Goal: Complete application form: Complete application form

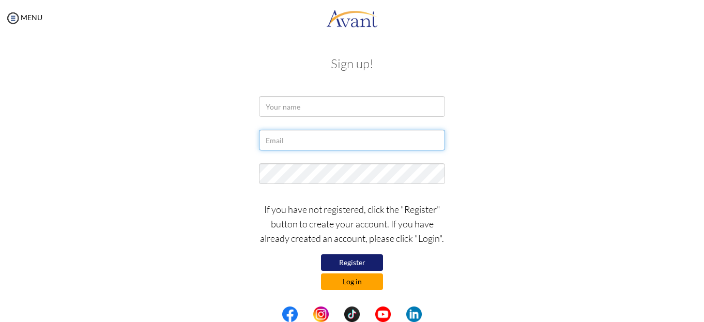
type input "[EMAIL_ADDRESS][DOMAIN_NAME]"
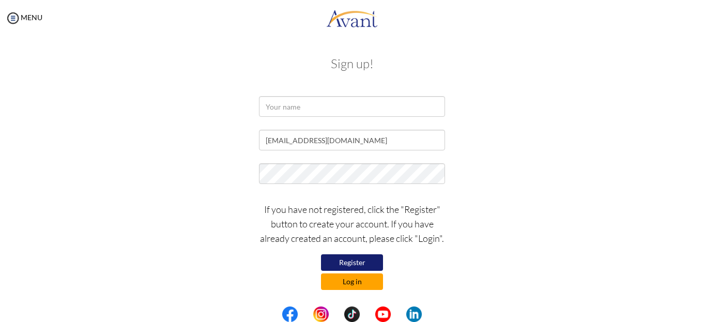
type input "[EMAIL_ADDRESS][DOMAIN_NAME]"
click at [349, 277] on button "Log in" at bounding box center [352, 282] width 62 height 17
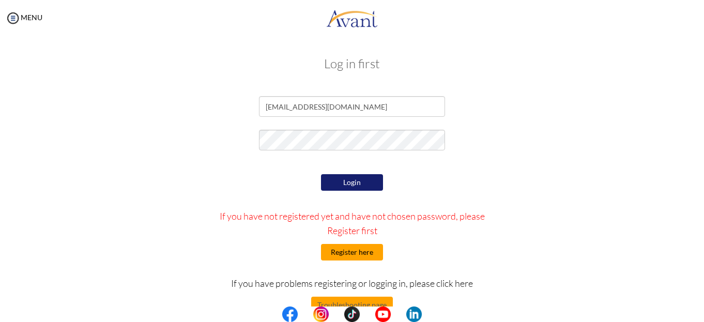
click at [346, 250] on button "Register here" at bounding box center [352, 252] width 62 height 17
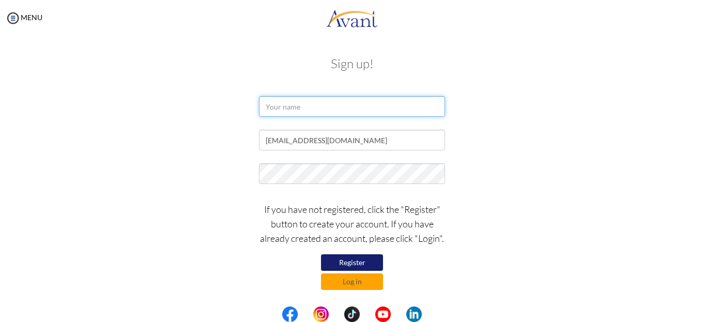
click at [270, 101] on input "text" at bounding box center [352, 106] width 186 height 21
type input "Lucy Mumbi"
click at [353, 262] on button "Register" at bounding box center [352, 262] width 62 height 17
click at [354, 284] on button "Log in" at bounding box center [352, 282] width 62 height 17
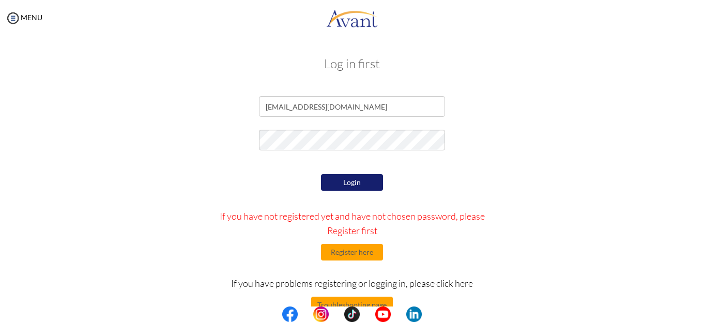
click at [358, 179] on button "Login" at bounding box center [352, 182] width 62 height 17
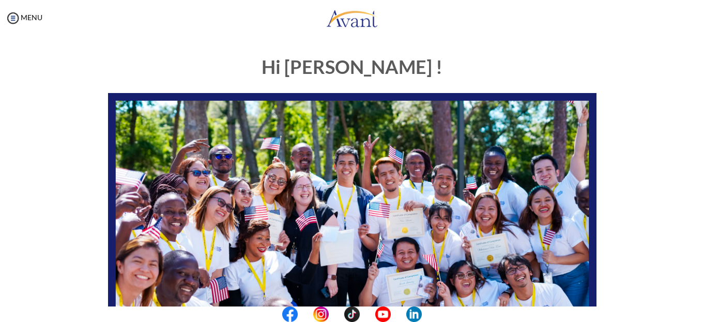
click at [704, 315] on center at bounding box center [352, 315] width 704 height 16
click at [703, 312] on center at bounding box center [352, 315] width 704 height 16
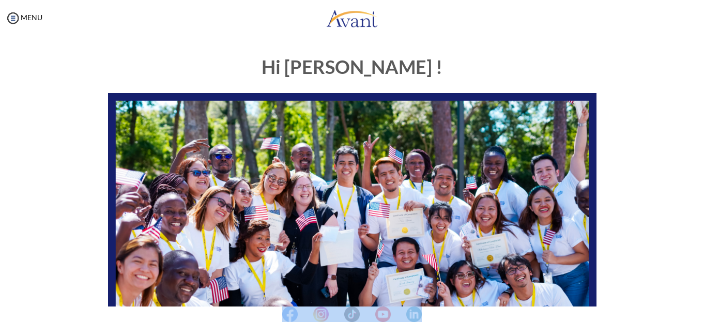
click at [703, 312] on center at bounding box center [352, 315] width 704 height 16
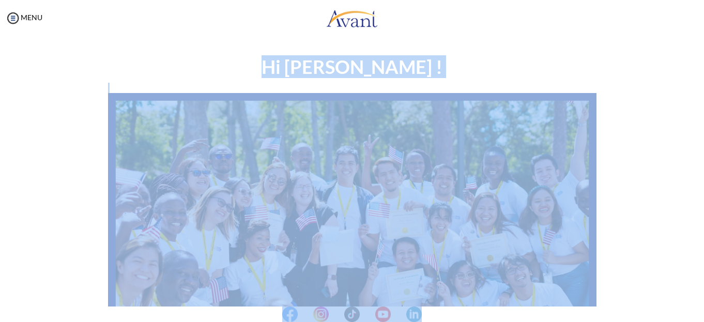
drag, startPoint x: 703, startPoint y: 312, endPoint x: 701, endPoint y: 302, distance: 10.5
click at [701, 302] on body "Maintenance break. Please come back in 2 hours. MENU My Status What is the next…" at bounding box center [352, 161] width 704 height 322
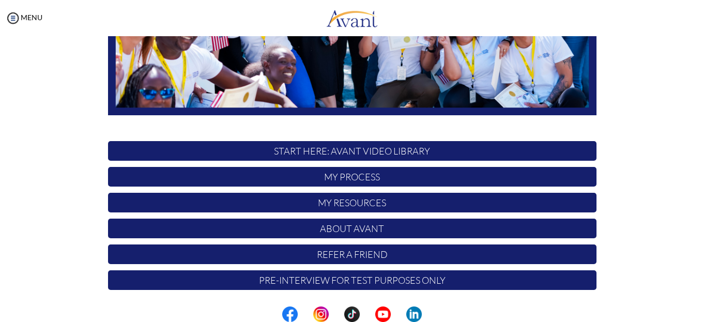
click at [418, 281] on p "Pre-Interview for test purposes only" at bounding box center [352, 280] width 489 height 20
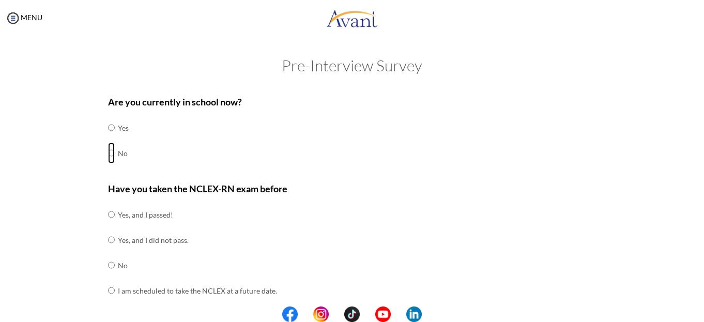
click at [108, 138] on input "radio" at bounding box center [111, 127] width 7 height 21
radio input "true"
click at [108, 225] on input "radio" at bounding box center [111, 214] width 7 height 21
radio input "true"
click at [702, 318] on center at bounding box center [352, 315] width 704 height 16
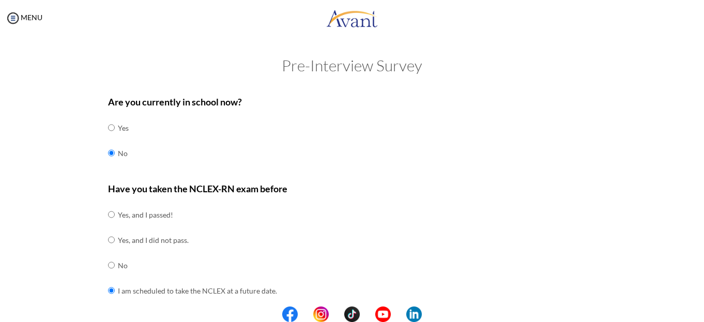
click at [702, 318] on center at bounding box center [352, 315] width 704 height 16
click at [702, 314] on center at bounding box center [352, 315] width 704 height 16
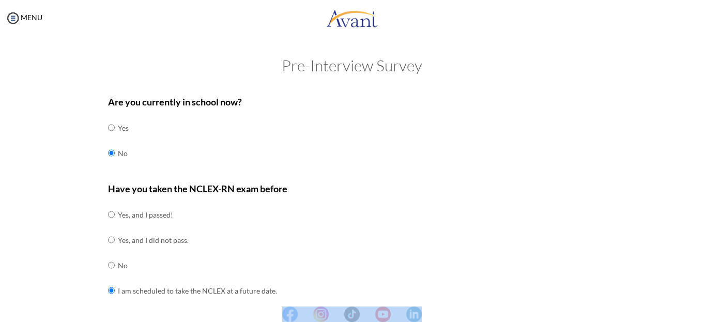
click at [702, 314] on center at bounding box center [352, 315] width 704 height 16
click at [702, 309] on center at bounding box center [352, 315] width 704 height 16
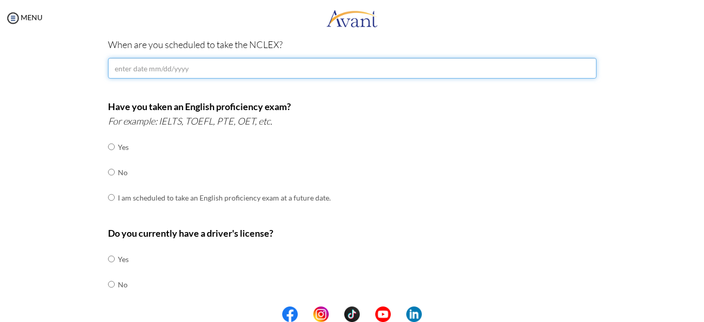
click at [173, 71] on input "text" at bounding box center [352, 68] width 489 height 21
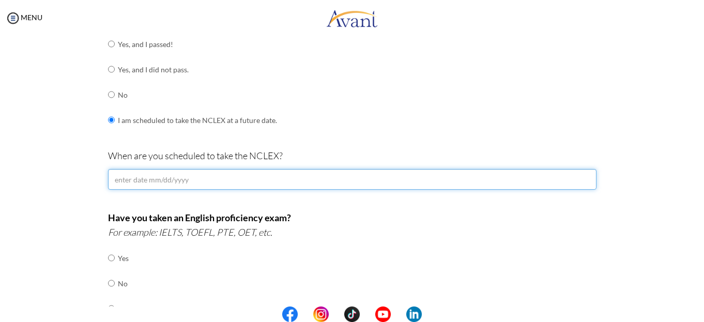
scroll to position [158, 0]
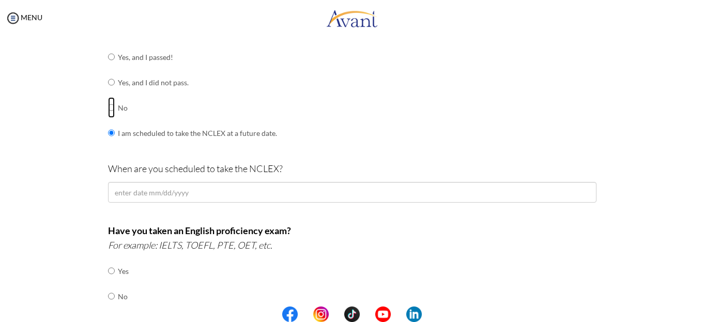
click at [108, 67] on input "radio" at bounding box center [111, 57] width 7 height 21
radio input "true"
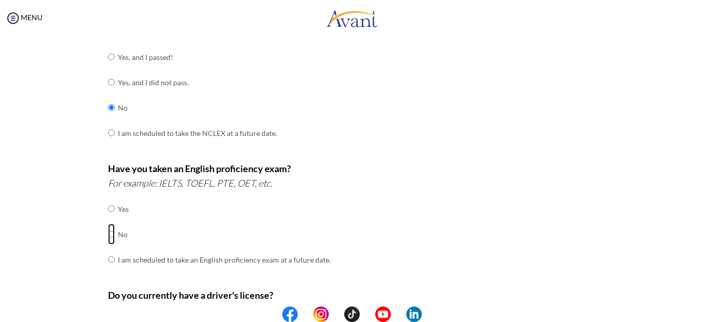
click at [108, 219] on input "radio" at bounding box center [111, 209] width 7 height 21
radio input "true"
click at [699, 315] on center at bounding box center [352, 315] width 704 height 16
click at [701, 315] on center at bounding box center [352, 315] width 704 height 16
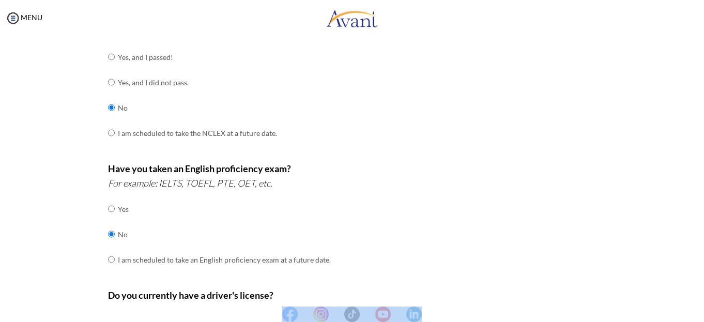
click at [701, 312] on center at bounding box center [352, 315] width 704 height 16
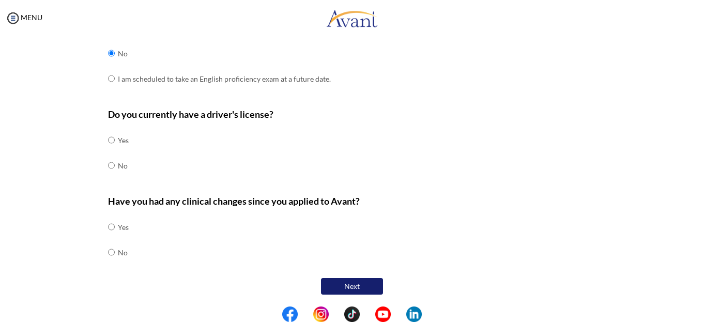
scroll to position [340, 0]
click at [109, 137] on input "radio" at bounding box center [111, 139] width 7 height 21
radio input "true"
click at [102, 251] on div "Are you currently in school now? Yes No Have you taken the NCLEX-RN exam before…" at bounding box center [352, 23] width 504 height 547
click at [108, 236] on input "radio" at bounding box center [111, 226] width 7 height 21
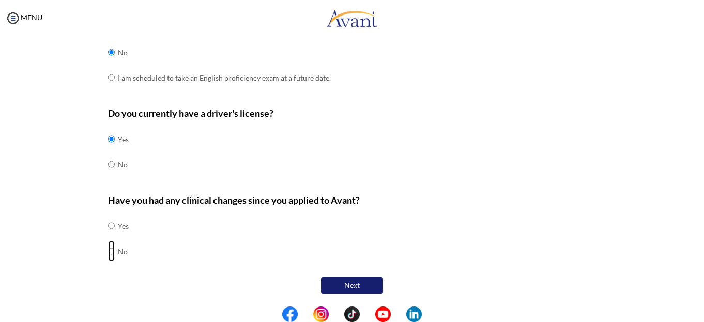
radio input "true"
click at [346, 281] on button "Next" at bounding box center [352, 285] width 62 height 17
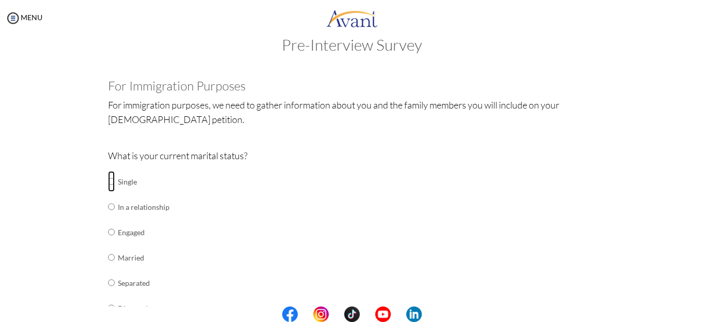
click at [108, 188] on input "radio" at bounding box center [111, 181] width 7 height 21
radio input "true"
click at [702, 314] on center at bounding box center [352, 315] width 704 height 16
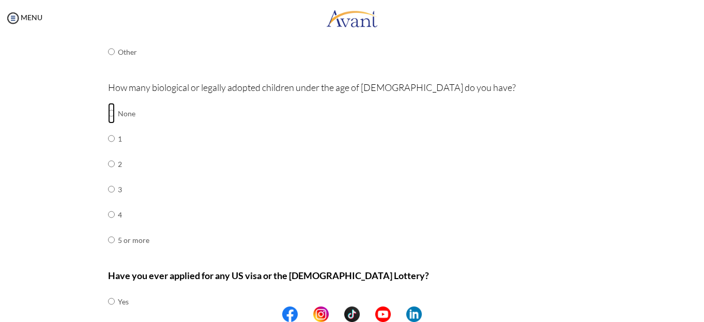
click at [109, 116] on input "radio" at bounding box center [111, 113] width 7 height 21
radio input "true"
click at [701, 318] on center at bounding box center [352, 315] width 704 height 16
click at [701, 316] on center at bounding box center [352, 315] width 704 height 16
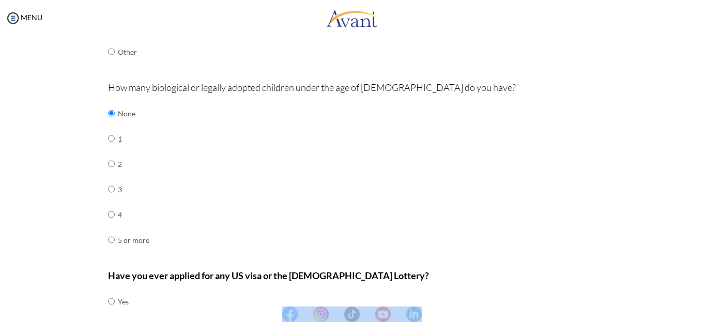
click at [701, 316] on center at bounding box center [352, 315] width 704 height 16
click at [699, 312] on center at bounding box center [352, 315] width 704 height 16
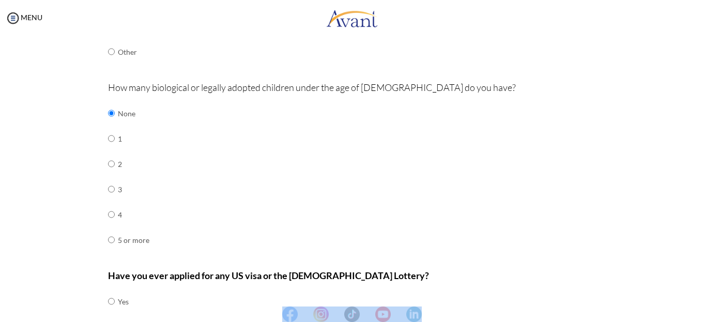
click at [699, 312] on center at bounding box center [352, 315] width 704 height 16
click at [701, 314] on center at bounding box center [352, 315] width 704 height 16
click at [108, 300] on input "radio" at bounding box center [111, 301] width 7 height 21
radio input "true"
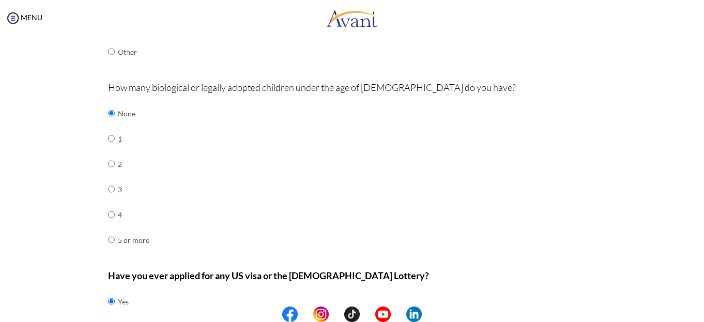
click at [702, 314] on center at bounding box center [352, 315] width 704 height 16
click at [701, 314] on center at bounding box center [352, 315] width 704 height 16
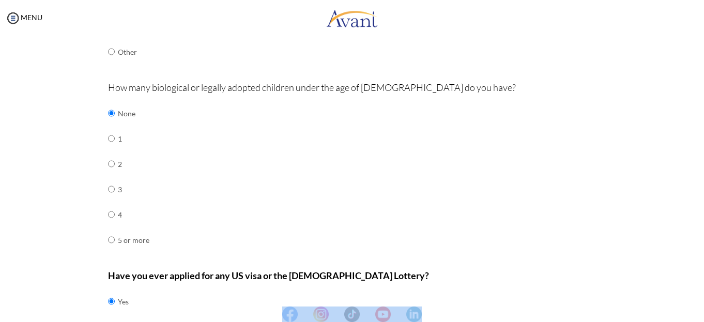
click at [700, 311] on center at bounding box center [352, 315] width 704 height 16
